Goal: Transaction & Acquisition: Purchase product/service

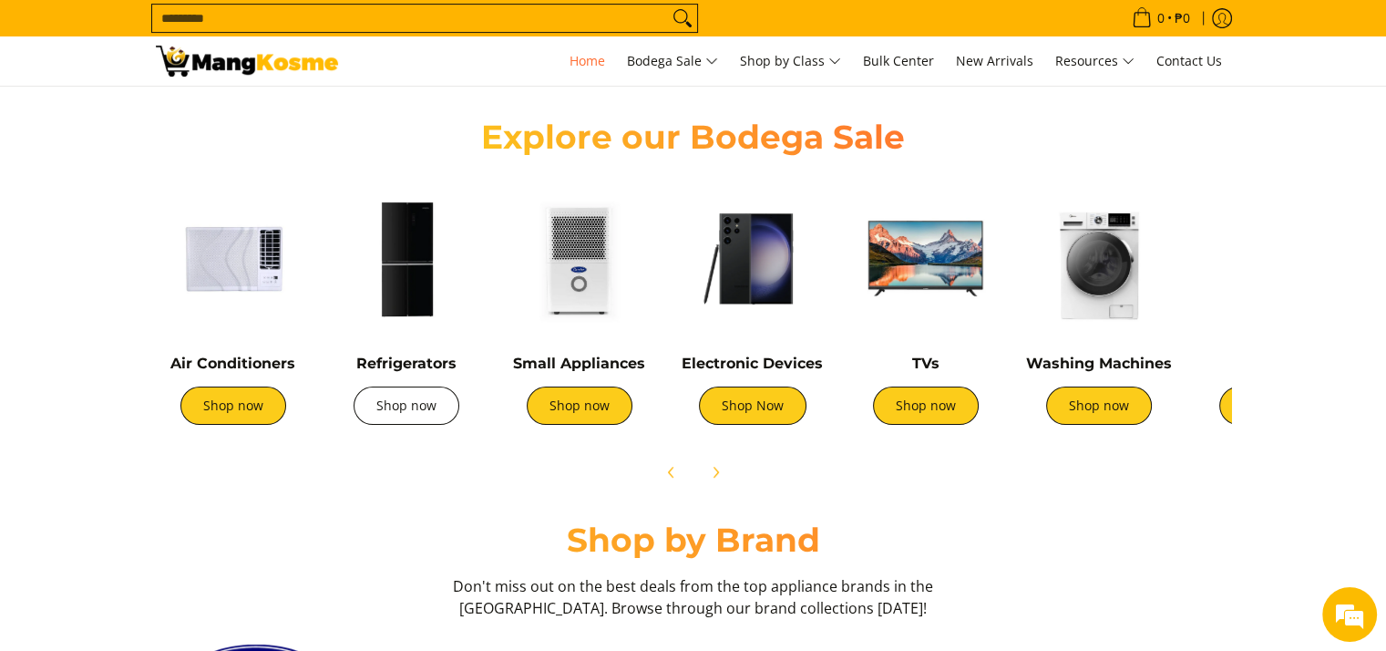
scroll to position [0, 724]
click at [393, 411] on link "Shop now" at bounding box center [407, 405] width 106 height 38
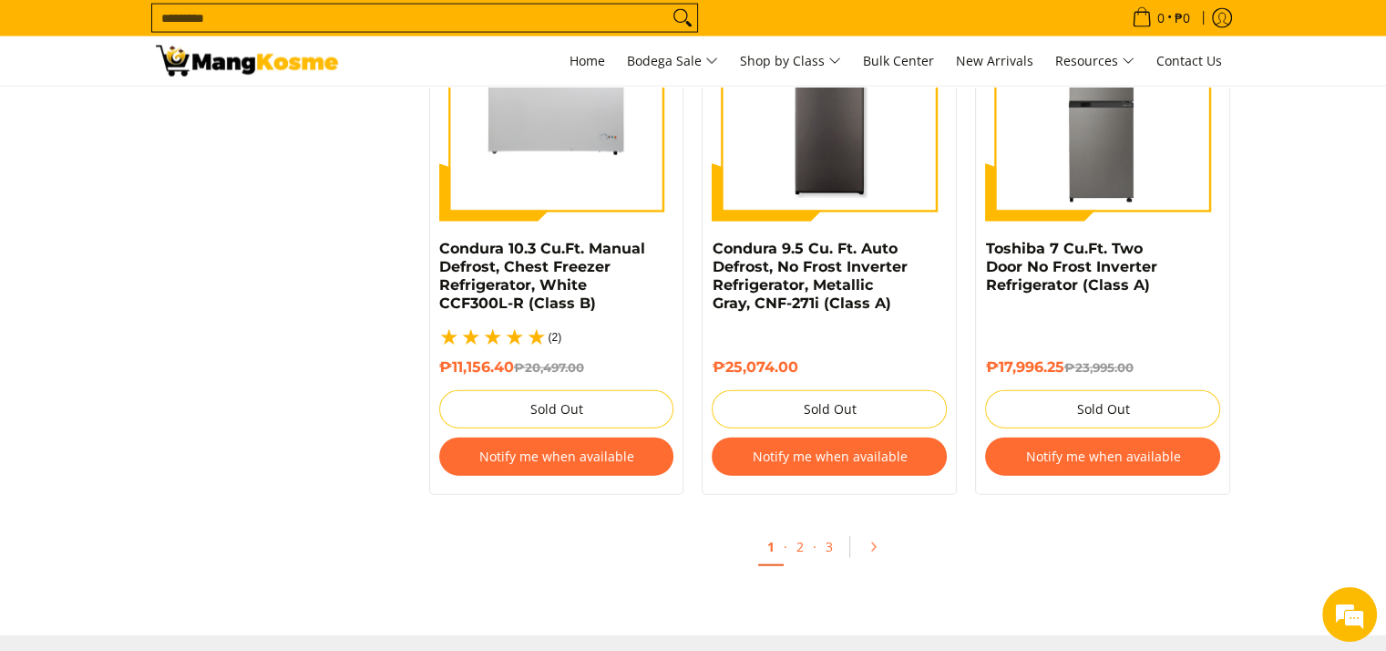
scroll to position [3976, 0]
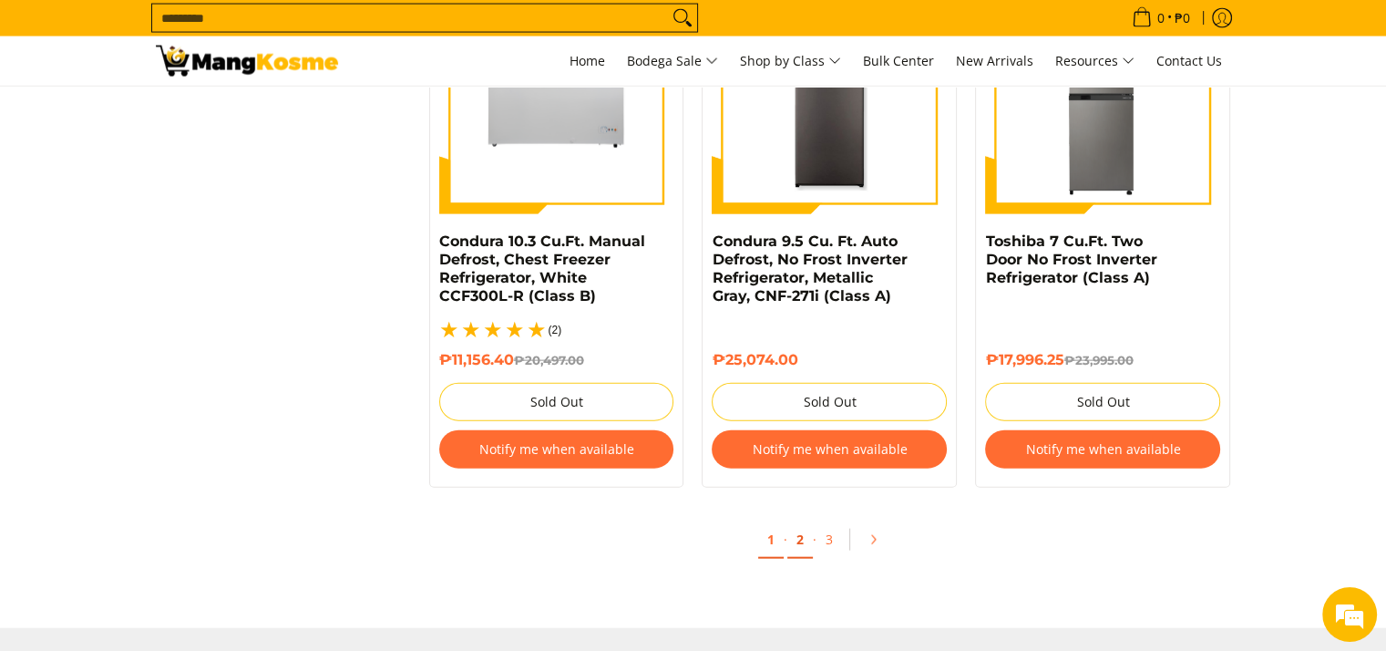
click at [808, 527] on link "2" at bounding box center [800, 539] width 26 height 37
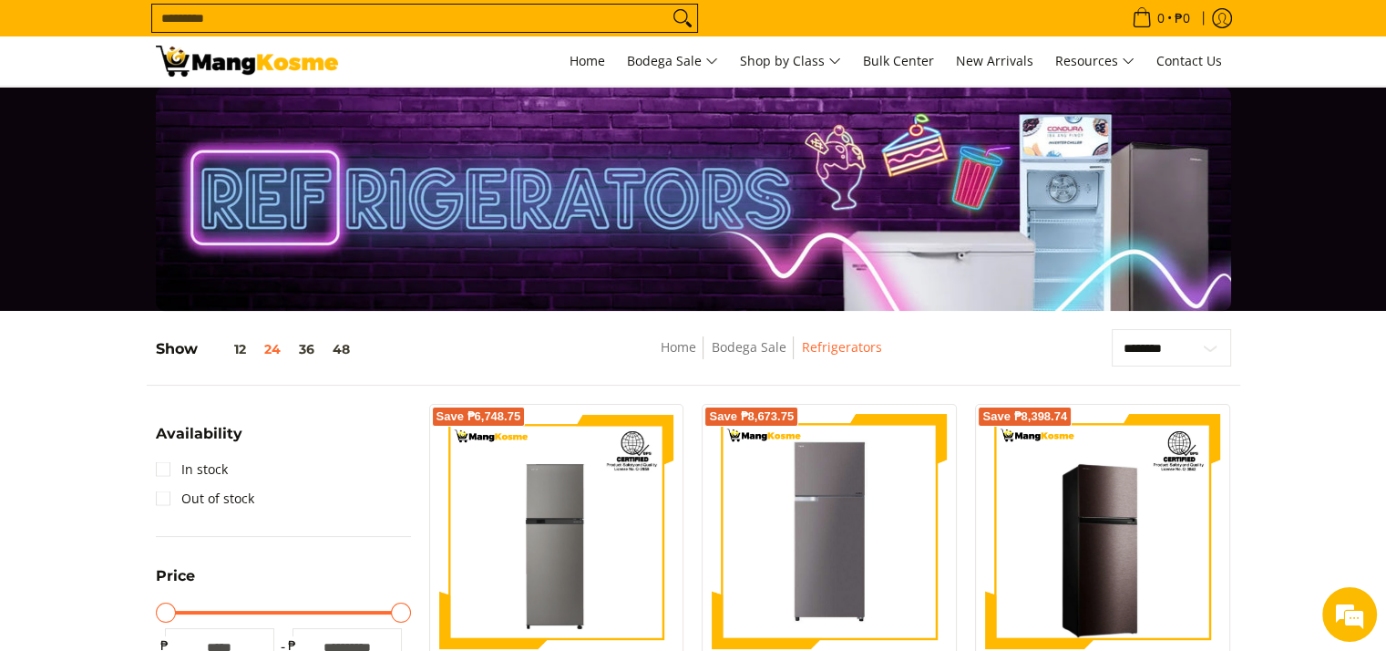
drag, startPoint x: 0, startPoint y: 0, endPoint x: 1259, endPoint y: 368, distance: 1312.0
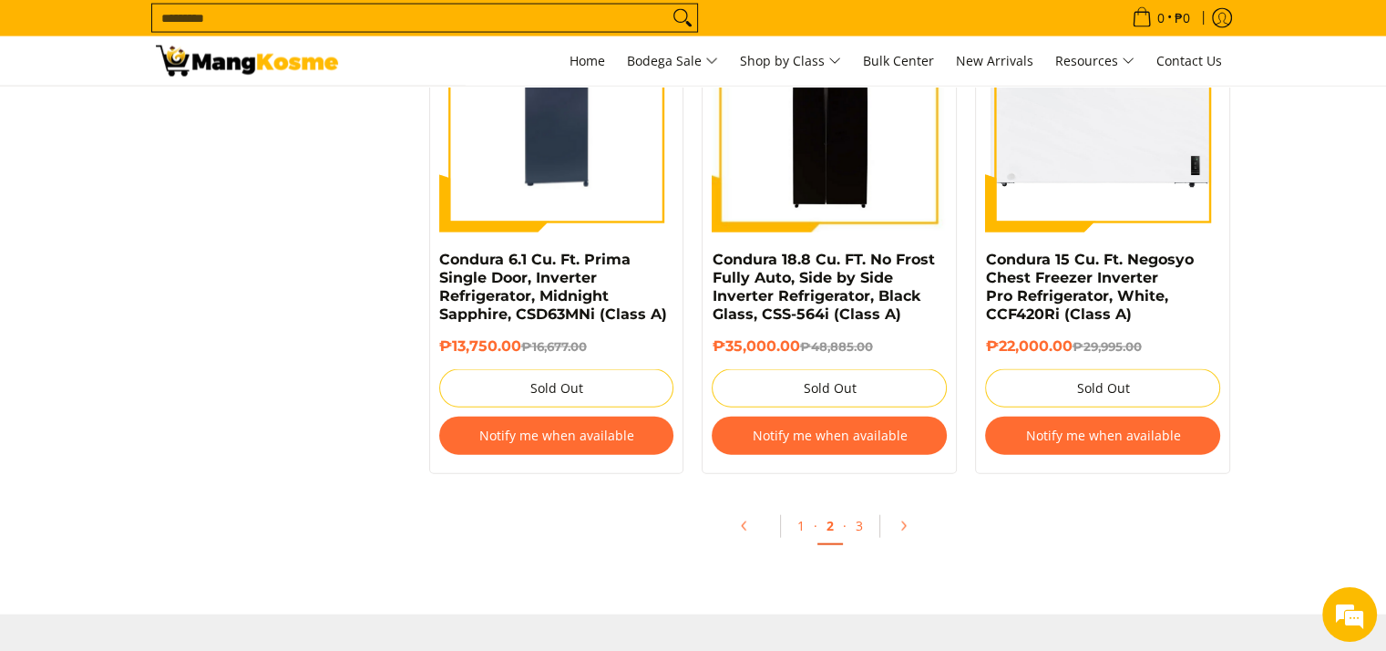
scroll to position [3944, 0]
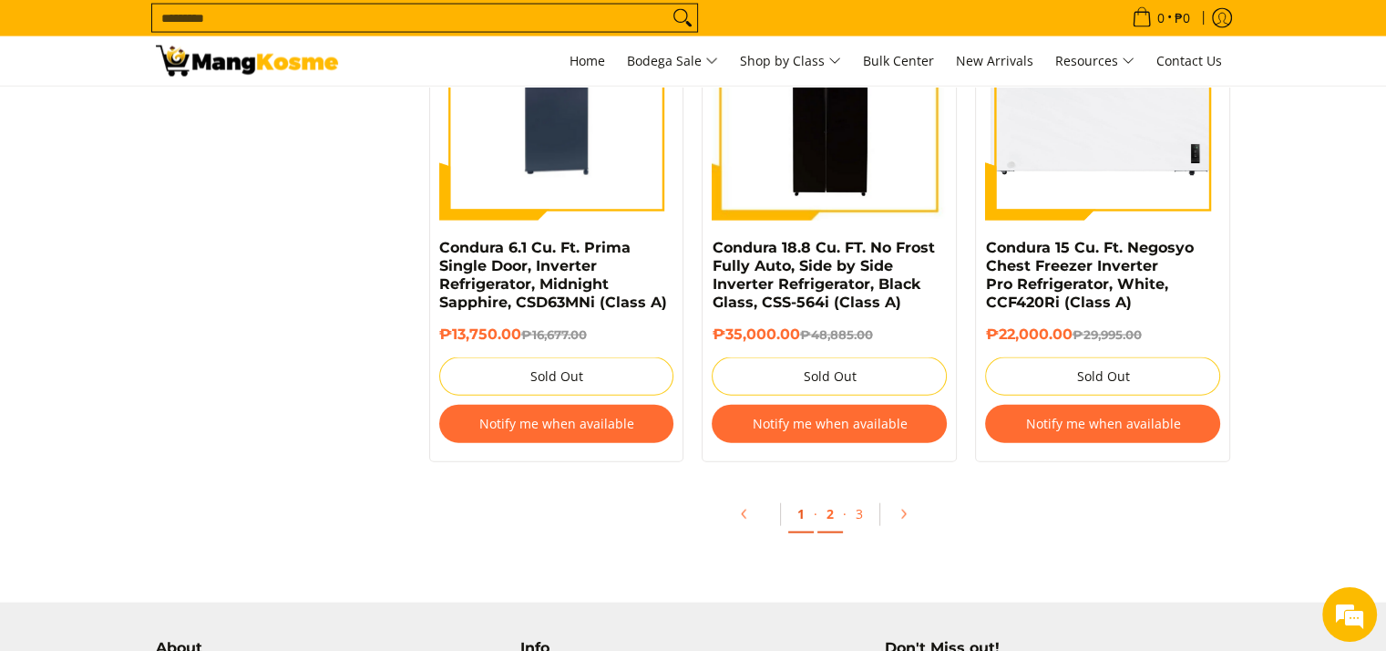
click at [799, 517] on link "1" at bounding box center [801, 514] width 26 height 37
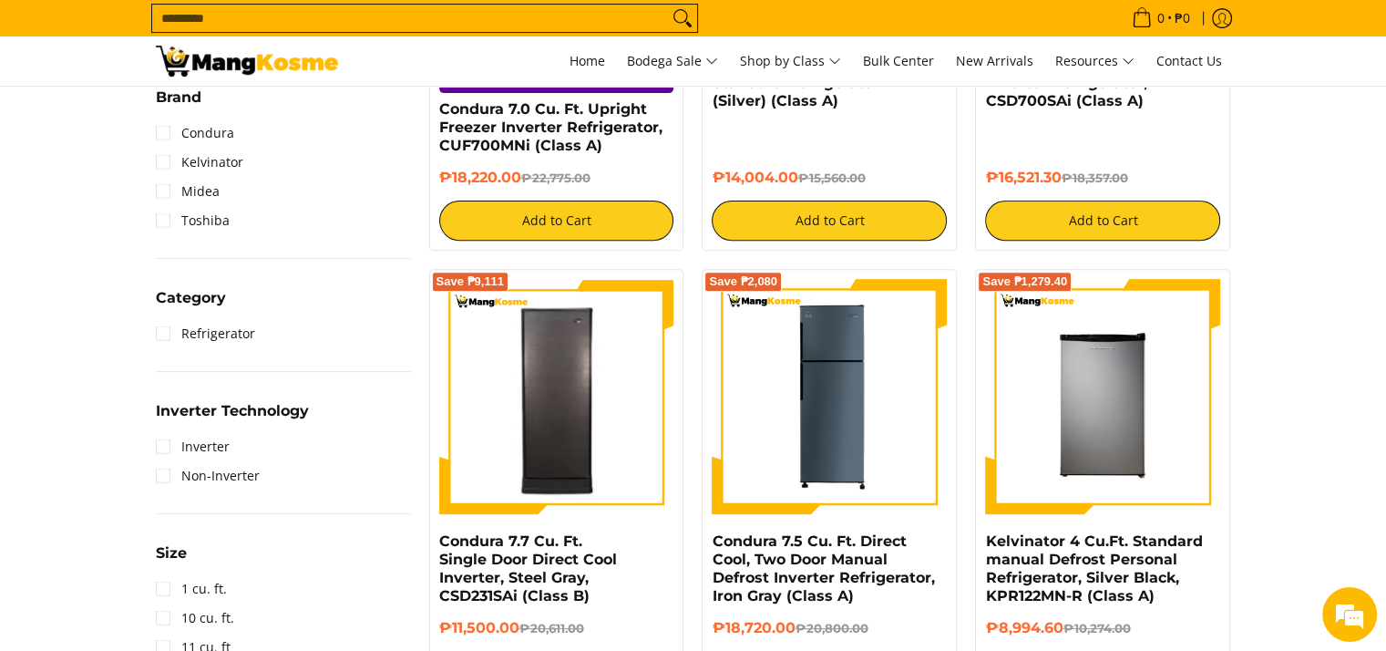
scroll to position [635, 0]
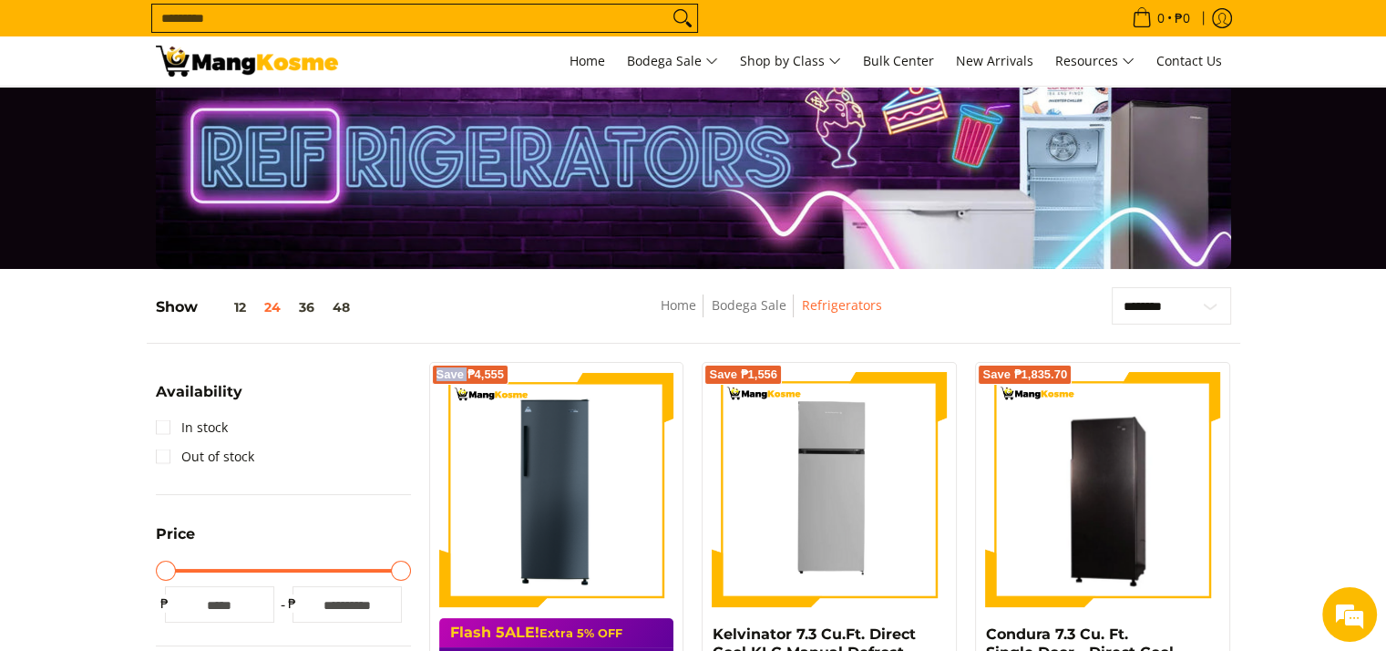
scroll to position [0, 0]
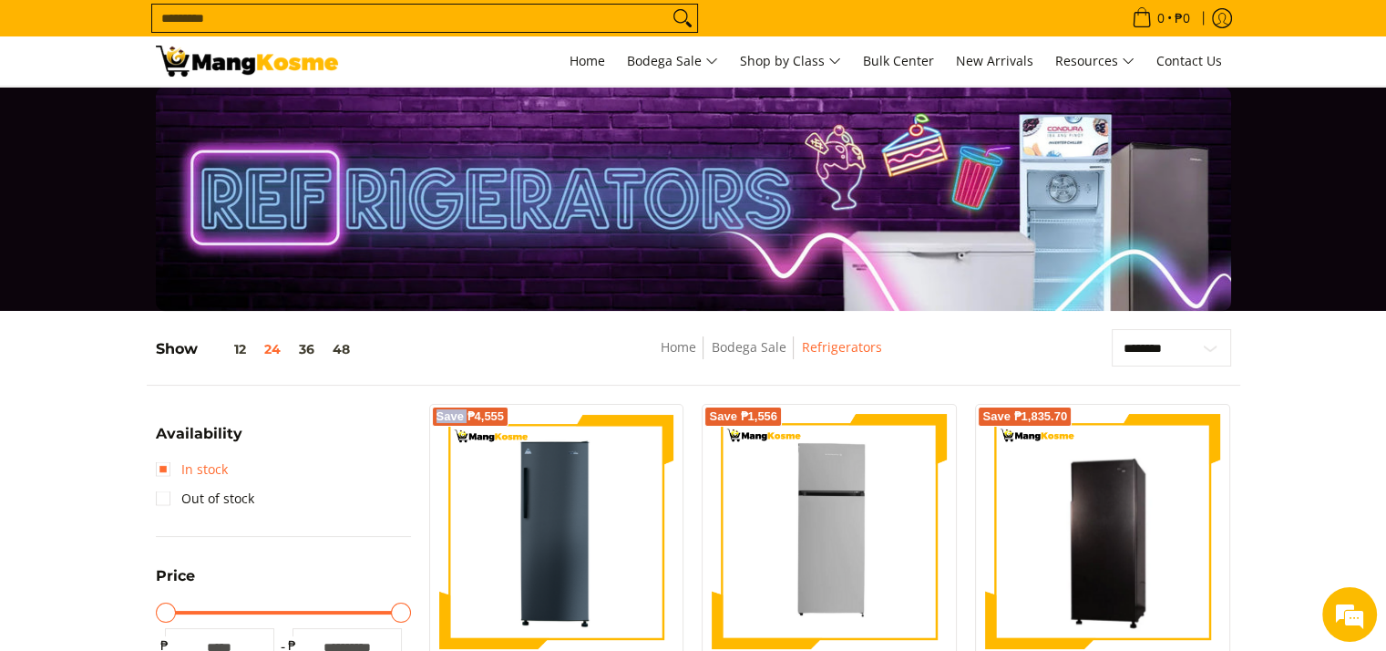
click at [170, 466] on link "In stock" at bounding box center [192, 469] width 72 height 29
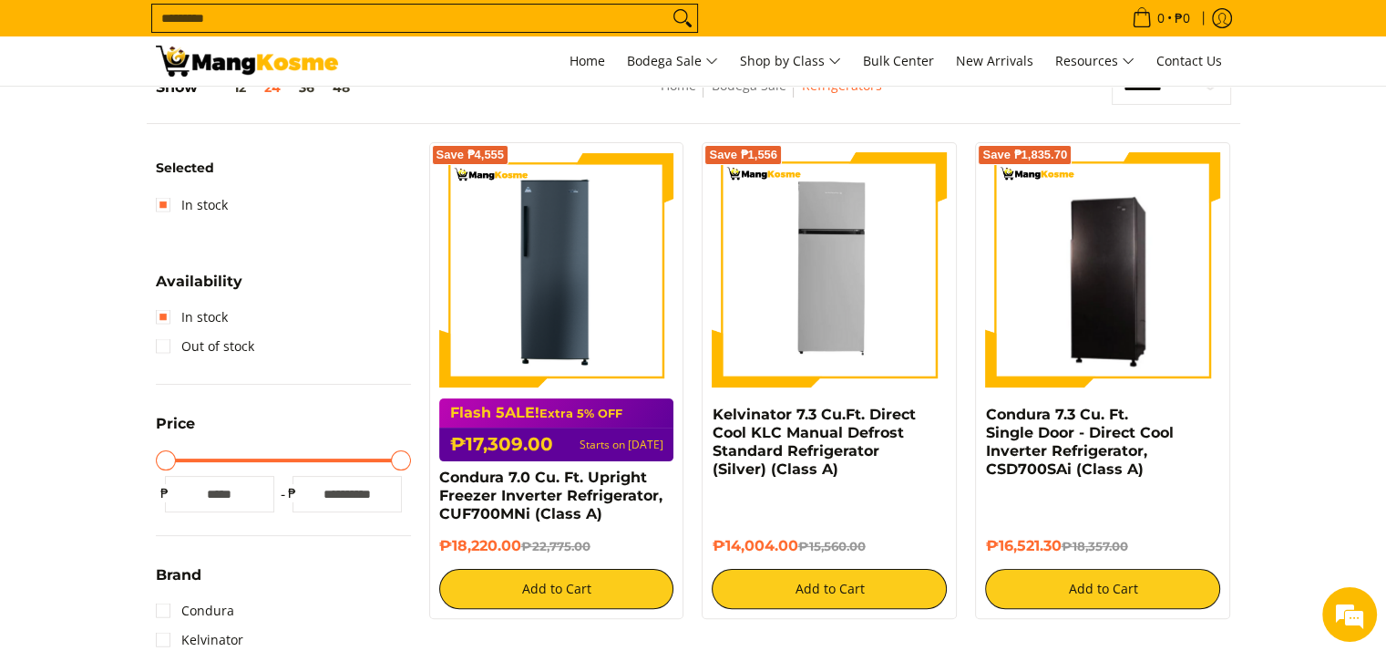
scroll to position [267, 0]
